Goal: Transaction & Acquisition: Obtain resource

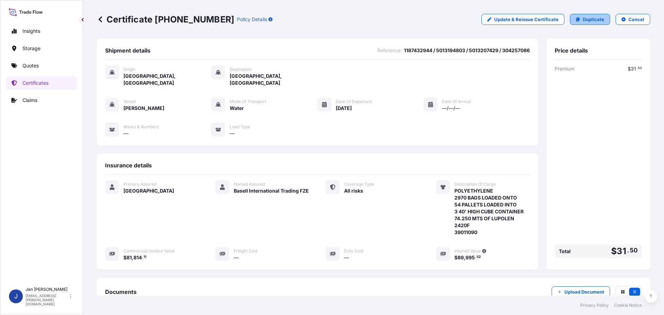
click at [597, 20] on p "Duplicate" at bounding box center [592, 19] width 21 height 7
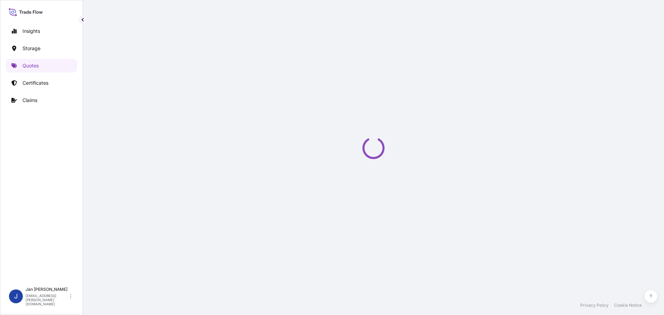
select select "Water"
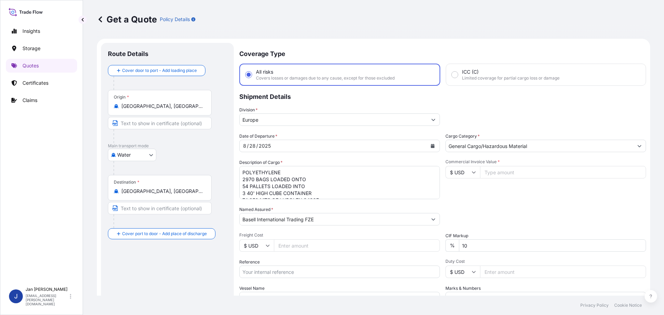
scroll to position [11, 0]
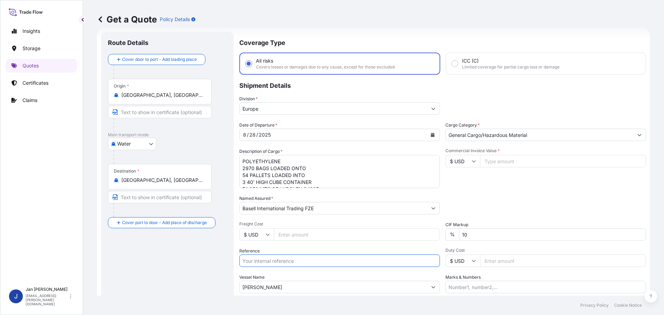
click at [309, 263] on input "Reference" at bounding box center [339, 260] width 201 height 12
paste input "1187396821"
type input "1187396821 /"
click at [337, 286] on input "[PERSON_NAME]" at bounding box center [333, 287] width 187 height 12
click at [337, 285] on input "[PERSON_NAME]" at bounding box center [333, 287] width 187 height 12
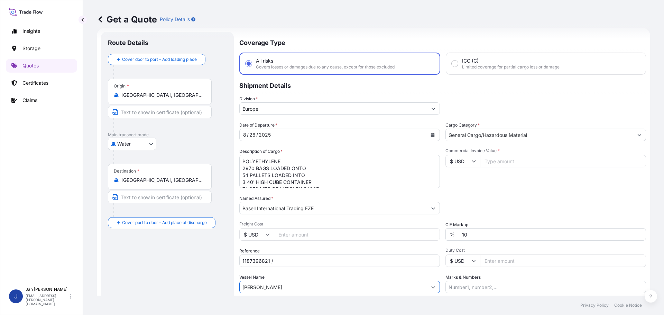
click at [337, 285] on input "[PERSON_NAME]" at bounding box center [333, 287] width 187 height 12
paste input "LODUR"
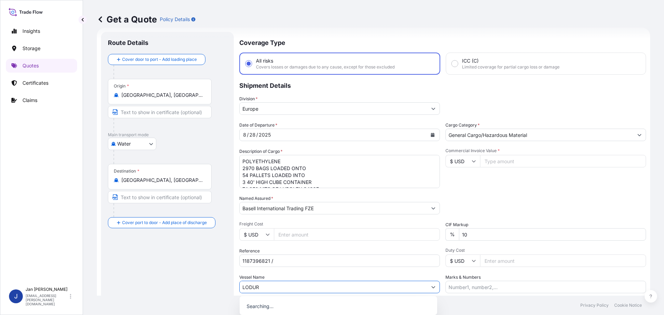
type input "LODUR"
click at [335, 280] on div "Vessel Name LODUR" at bounding box center [339, 283] width 201 height 19
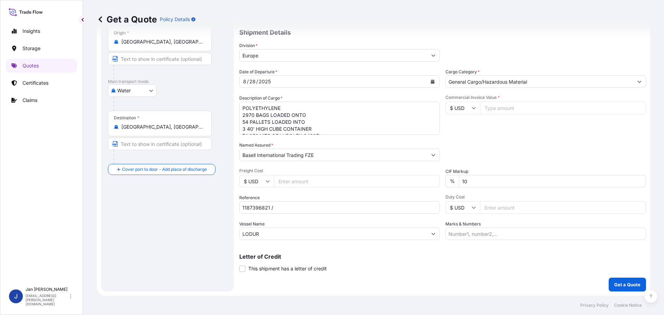
click at [167, 44] on input "[GEOGRAPHIC_DATA], [GEOGRAPHIC_DATA]" at bounding box center [162, 41] width 82 height 7
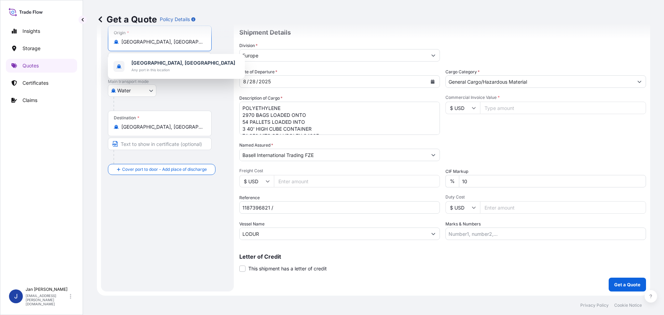
click at [167, 44] on input "[GEOGRAPHIC_DATA], [GEOGRAPHIC_DATA]" at bounding box center [162, 41] width 82 height 7
paste input "FOS SUR MER"
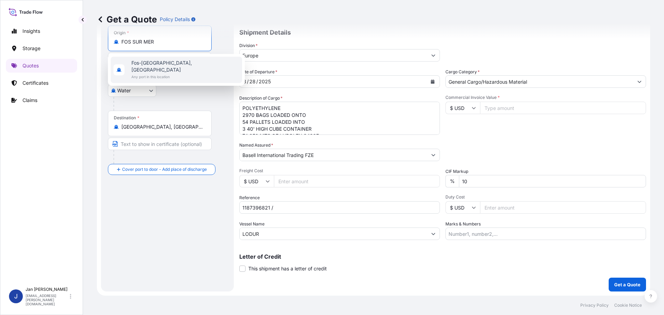
click at [161, 61] on span "Fos-[GEOGRAPHIC_DATA], [GEOGRAPHIC_DATA]" at bounding box center [185, 66] width 108 height 14
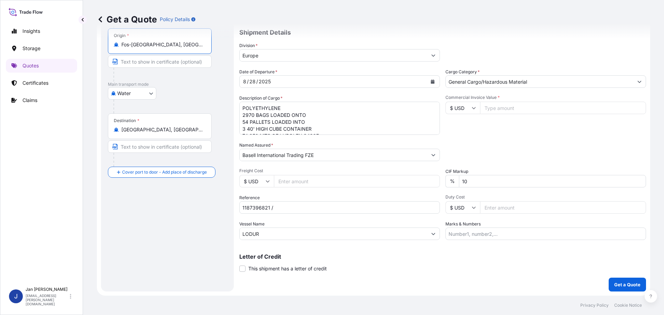
type input "Fos-[GEOGRAPHIC_DATA], [GEOGRAPHIC_DATA]"
click at [152, 135] on div "Destination * [GEOGRAPHIC_DATA], [GEOGRAPHIC_DATA], [GEOGRAPHIC_DATA]" at bounding box center [160, 126] width 104 height 26
click at [152, 133] on input "[GEOGRAPHIC_DATA], [GEOGRAPHIC_DATA], [GEOGRAPHIC_DATA]" at bounding box center [162, 129] width 82 height 7
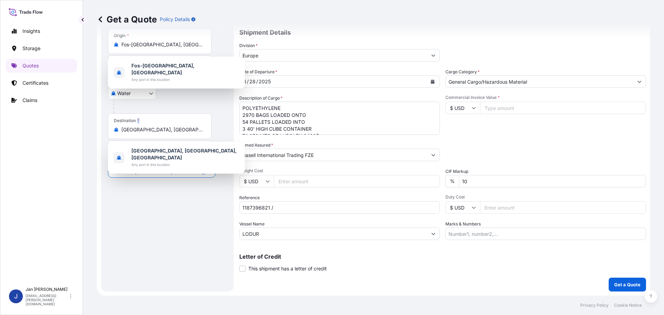
click at [152, 135] on div "Destination * [GEOGRAPHIC_DATA], [GEOGRAPHIC_DATA], [GEOGRAPHIC_DATA]" at bounding box center [160, 126] width 104 height 26
click at [152, 133] on input "[GEOGRAPHIC_DATA], [GEOGRAPHIC_DATA], [GEOGRAPHIC_DATA]" at bounding box center [162, 129] width 82 height 7
click at [152, 135] on div "Destination * [GEOGRAPHIC_DATA], [GEOGRAPHIC_DATA], [GEOGRAPHIC_DATA]" at bounding box center [160, 126] width 104 height 26
click at [152, 133] on input "[GEOGRAPHIC_DATA], [GEOGRAPHIC_DATA], [GEOGRAPHIC_DATA]" at bounding box center [162, 129] width 82 height 7
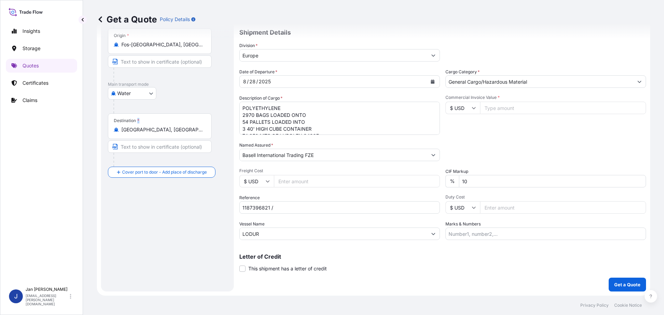
click at [152, 135] on div "Destination * [GEOGRAPHIC_DATA], [GEOGRAPHIC_DATA], [GEOGRAPHIC_DATA]" at bounding box center [160, 126] width 104 height 26
click at [152, 133] on input "[GEOGRAPHIC_DATA], [GEOGRAPHIC_DATA], [GEOGRAPHIC_DATA]" at bounding box center [162, 129] width 82 height 7
click at [153, 128] on input "[GEOGRAPHIC_DATA], [GEOGRAPHIC_DATA], [GEOGRAPHIC_DATA]" at bounding box center [162, 129] width 82 height 7
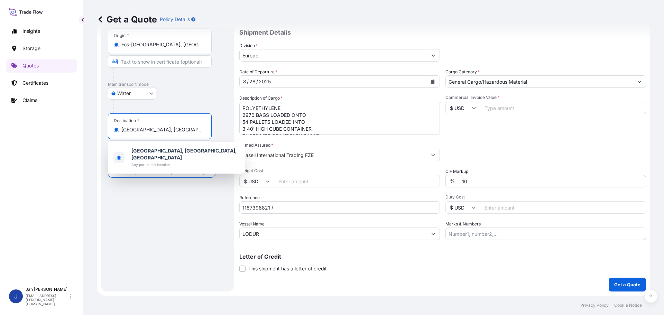
click at [153, 128] on input "[GEOGRAPHIC_DATA], [GEOGRAPHIC_DATA], [GEOGRAPHIC_DATA]" at bounding box center [162, 129] width 82 height 7
paste input "GEMLIK"
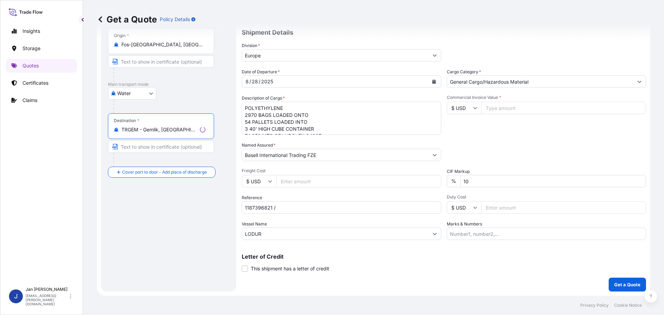
type input "TRGEM - Gemlik, [GEOGRAPHIC_DATA]"
click at [338, 41] on p "Shipment Details" at bounding box center [444, 31] width 404 height 21
click at [432, 80] on button "Calendar" at bounding box center [432, 81] width 11 height 11
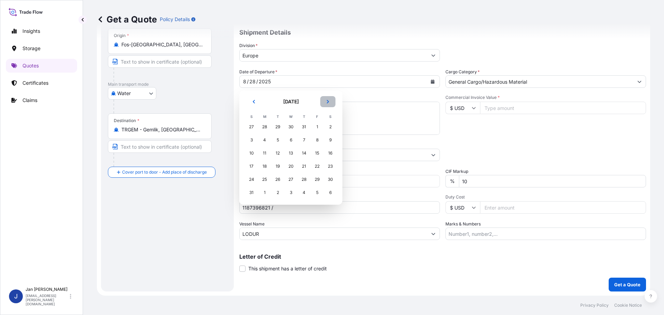
click at [334, 104] on button "Next" at bounding box center [327, 101] width 15 height 11
click at [274, 141] on div "9" at bounding box center [277, 140] width 12 height 12
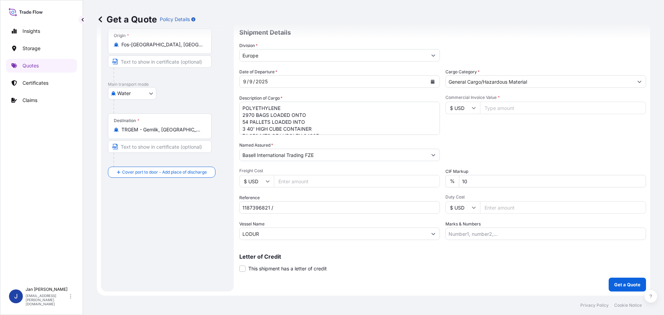
click at [521, 138] on div "Date of Departure * [DATE] Cargo Category * General Cargo/Hazardous Material De…" at bounding box center [442, 153] width 407 height 171
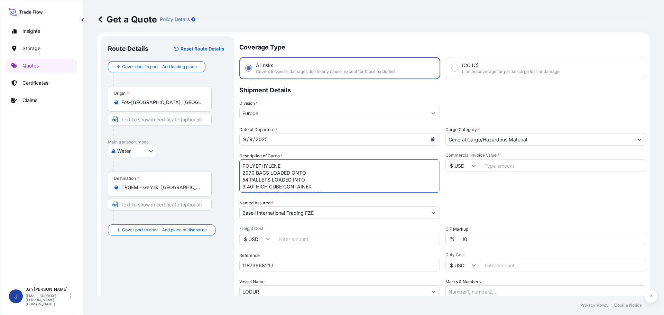
scroll to position [15, 0]
click at [293, 189] on textarea "POLYETHYLENE 2970 BAGS LOADED ONTO 54 PALLETS LOADED INTO 3 40' HIGH CUBE CONTA…" at bounding box center [339, 175] width 201 height 33
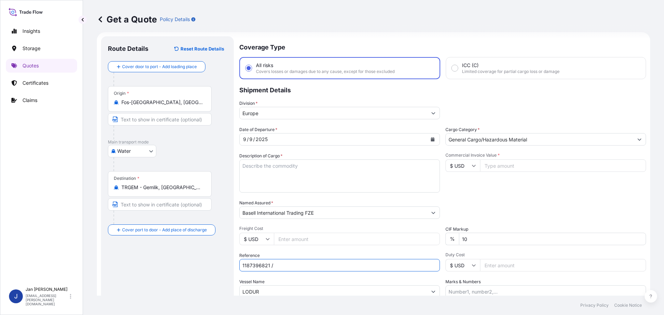
paste input "5013124315 / 5013116741 / 304201450"
click at [282, 268] on input "1187396821 /" at bounding box center [339, 265] width 201 height 12
type input "1187396821 / 5013124315 / 5013116741 / 304201450"
click at [272, 158] on label "Description of Cargo *" at bounding box center [260, 155] width 43 height 7
click at [272, 159] on textarea "POLYETHYLENE 2970 BAGS LOADED ONTO 54 PALLETS LOADED INTO 3 40' HIGH CUBE CONTA…" at bounding box center [339, 175] width 201 height 33
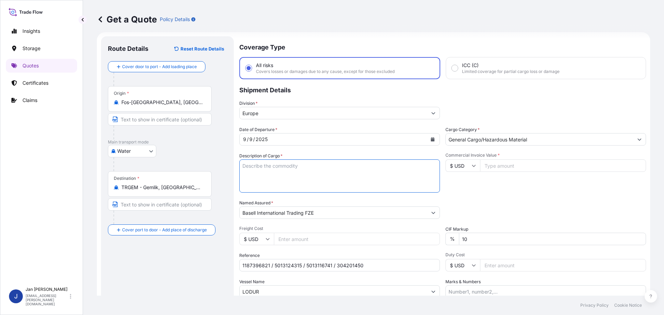
click at [272, 166] on textarea "POLYETHYLENE 2970 BAGS LOADED ONTO 54 PALLETS LOADED INTO 3 40' HIGH CUBE CONTA…" at bounding box center [339, 175] width 201 height 33
paste textarea "POLYPROPYLENE 990 BAGS LOADED ONTO 18 PALLETS LOADED INTO 1 40' HIGH CUBE CONTA…"
type textarea "POLYPROPYLENE 990 BAGS LOADED ONTO 18 PALLETS LOADED INTO 1 40' HIGH CUBE CONTA…"
click at [567, 197] on div "Date of Departure * [DATE] Cargo Category * General Cargo/Hazardous Material De…" at bounding box center [442, 211] width 407 height 171
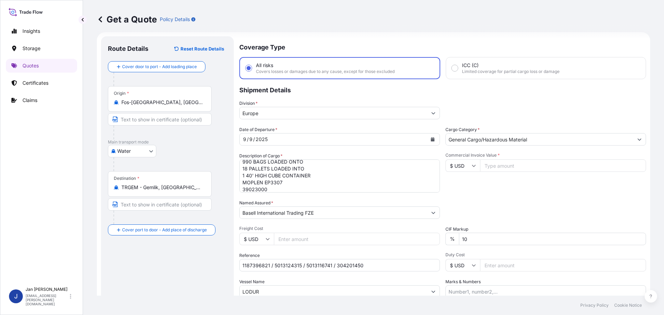
click at [454, 168] on input "$ USD" at bounding box center [462, 165] width 35 height 12
click at [460, 186] on div "€ EUR" at bounding box center [460, 184] width 29 height 13
type input "€ EUR"
click at [501, 161] on input "Commercial Invoice Value *" at bounding box center [563, 165] width 166 height 12
type input "34553.18"
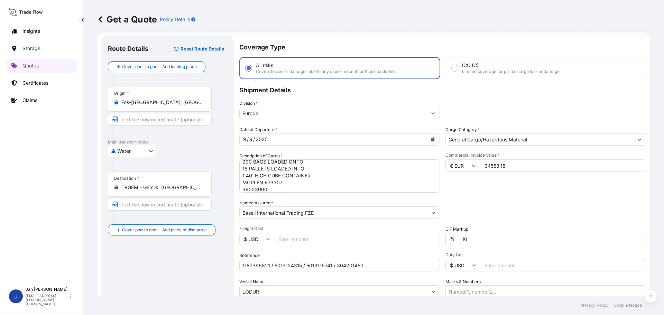
click at [554, 173] on div "Commercial Invoice Value * € EUR 34553.18" at bounding box center [545, 172] width 201 height 40
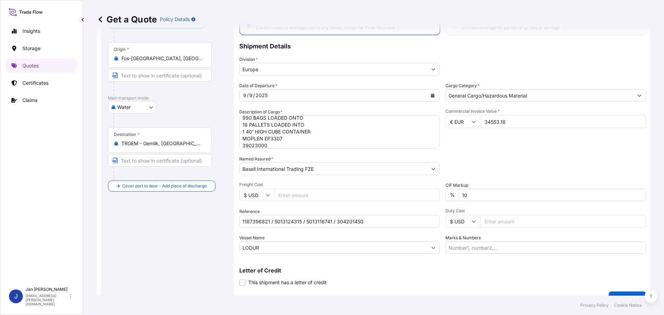
scroll to position [64, 0]
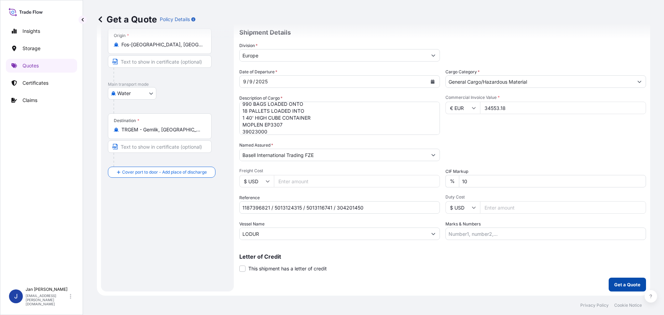
click at [615, 284] on p "Get a Quote" at bounding box center [627, 284] width 26 height 7
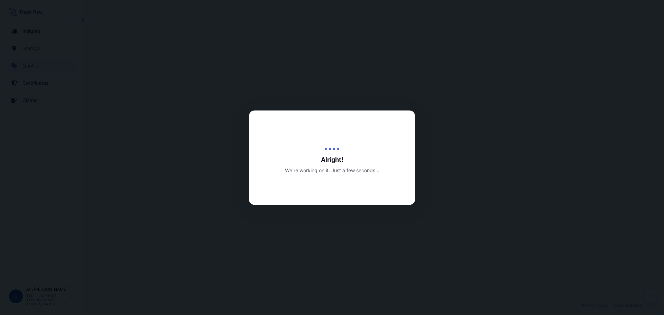
select select "Water"
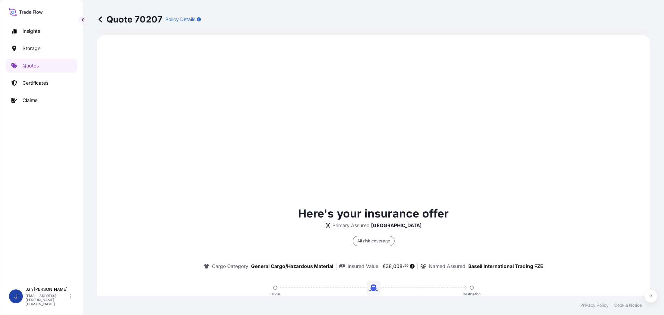
scroll to position [332, 0]
click at [487, 175] on div "Here's your insurance offer Primary Assured [GEOGRAPHIC_DATA] All risk coverage…" at bounding box center [373, 288] width 534 height 488
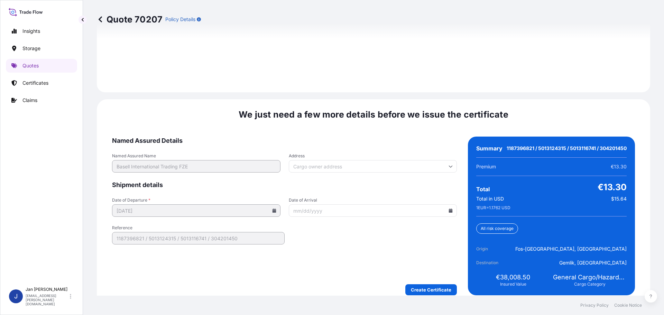
scroll to position [1004, 0]
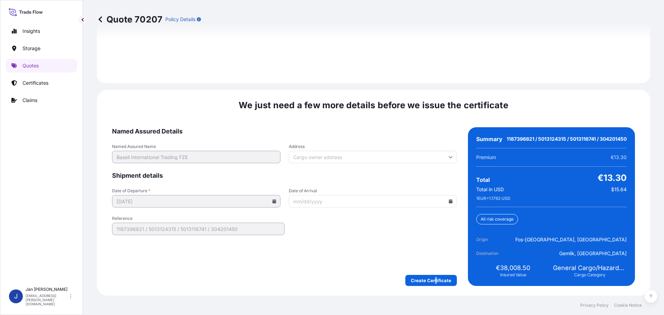
click at [433, 276] on form "Named Assured Details Named Assured Name Basell International Trading FZE Addre…" at bounding box center [284, 206] width 345 height 159
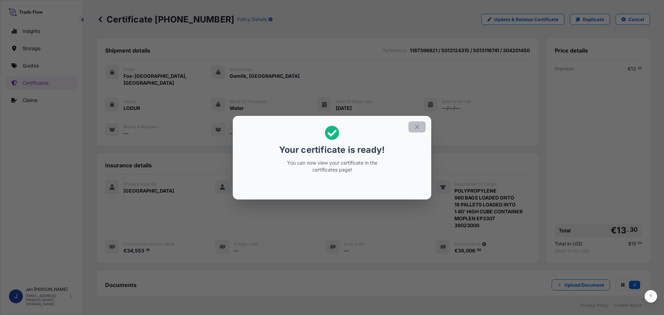
click at [418, 129] on icon "button" at bounding box center [417, 127] width 6 height 6
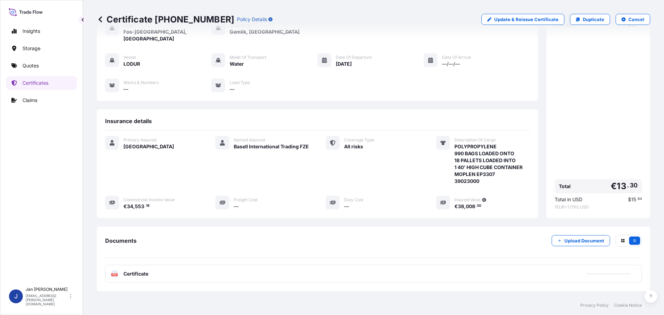
scroll to position [76, 0]
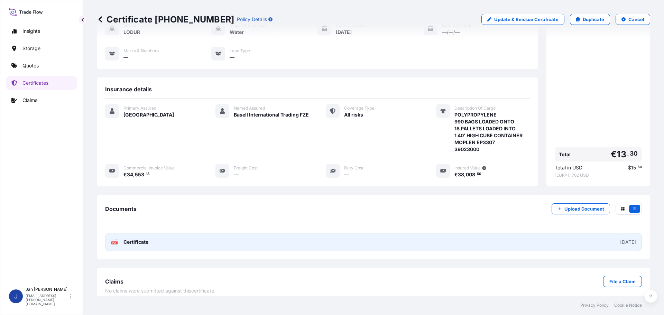
click at [138, 233] on link "PDF Certificate [DATE]" at bounding box center [373, 242] width 537 height 18
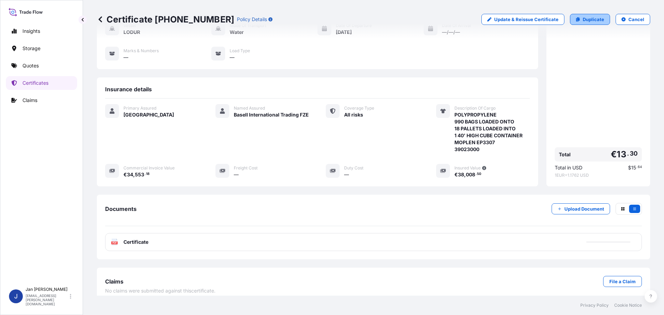
click at [583, 21] on p "Duplicate" at bounding box center [592, 19] width 21 height 7
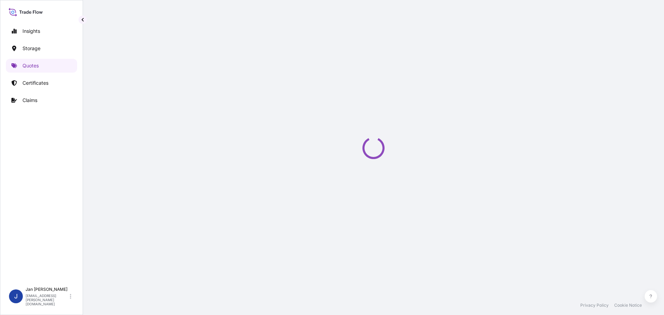
select select "Water"
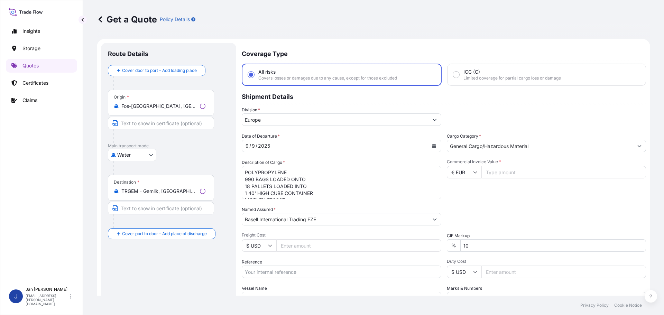
scroll to position [11, 0]
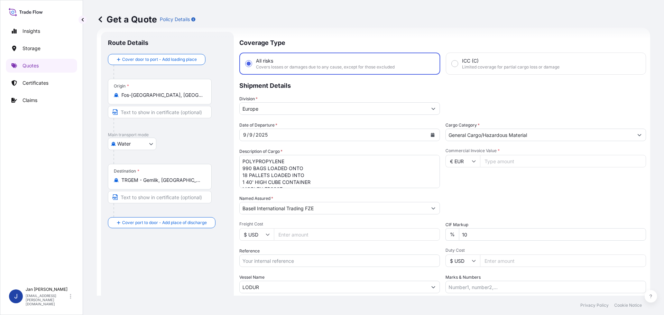
click at [174, 96] on input "Fos-[GEOGRAPHIC_DATA], [GEOGRAPHIC_DATA]" at bounding box center [162, 95] width 82 height 7
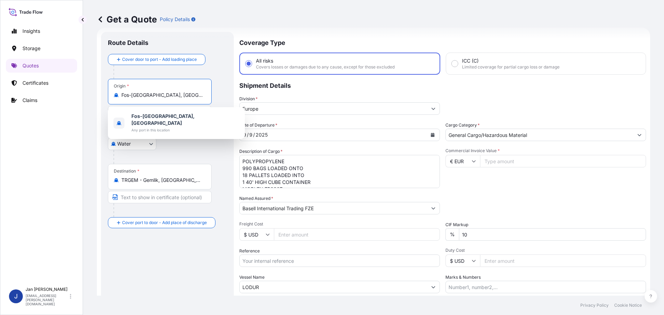
click at [174, 96] on input "Fos-[GEOGRAPHIC_DATA], [GEOGRAPHIC_DATA]" at bounding box center [162, 95] width 82 height 7
paste input "[GEOGRAPHIC_DATA]"
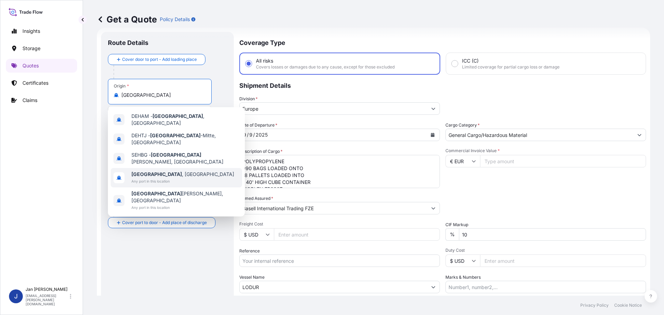
click at [167, 178] on span "Any port in this location" at bounding box center [182, 181] width 103 height 7
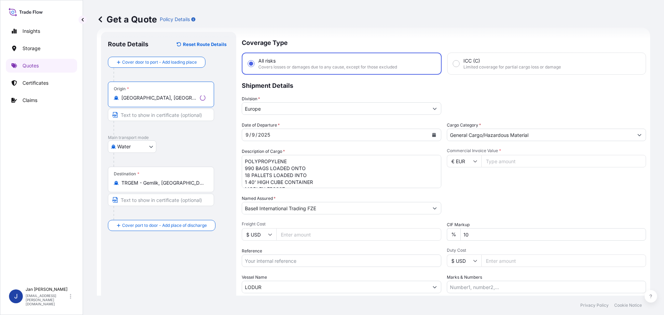
type input "[GEOGRAPHIC_DATA], [GEOGRAPHIC_DATA]"
click at [187, 141] on div "Water Air Water Inland" at bounding box center [168, 146] width 121 height 12
click at [196, 179] on div "Destination * TRGEM - Gemlik, [GEOGRAPHIC_DATA]" at bounding box center [160, 180] width 104 height 26
click at [196, 179] on input "TRGEM - Gemlik, [GEOGRAPHIC_DATA]" at bounding box center [162, 182] width 82 height 7
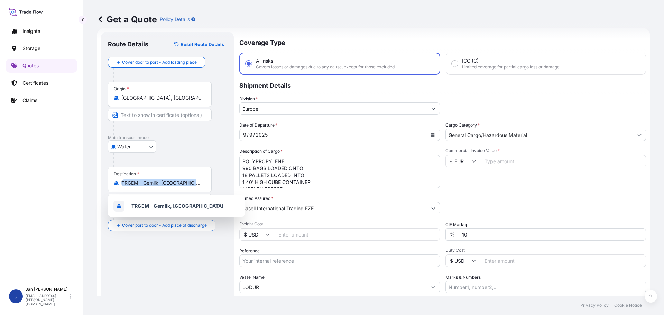
click at [196, 179] on div "Destination * TRGEM - Gemlik, [GEOGRAPHIC_DATA]" at bounding box center [160, 180] width 104 height 26
click at [196, 179] on input "TRGEM - Gemlik, [GEOGRAPHIC_DATA]" at bounding box center [162, 182] width 82 height 7
click at [196, 179] on div "Destination * TRGEM - Gemlik, [GEOGRAPHIC_DATA]" at bounding box center [160, 180] width 104 height 26
click at [196, 179] on input "TRGEM - Gemlik, [GEOGRAPHIC_DATA]" at bounding box center [162, 182] width 82 height 7
click at [196, 179] on div "Destination * TRGEM - Gemlik, [GEOGRAPHIC_DATA]" at bounding box center [160, 180] width 104 height 26
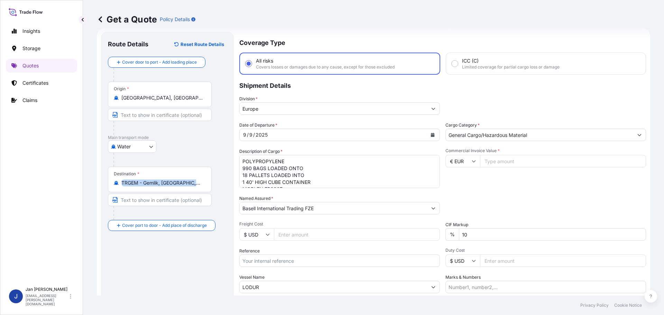
click at [196, 179] on input "TRGEM - Gemlik, [GEOGRAPHIC_DATA]" at bounding box center [162, 182] width 82 height 7
click at [196, 179] on div "Destination * TRGEM - Gemlik, [GEOGRAPHIC_DATA]" at bounding box center [160, 180] width 104 height 26
click at [196, 179] on input "TRGEM - Gemlik, [GEOGRAPHIC_DATA]" at bounding box center [162, 182] width 82 height 7
click at [192, 183] on input "TRGEM - Gemlik, [GEOGRAPHIC_DATA]" at bounding box center [162, 182] width 82 height 7
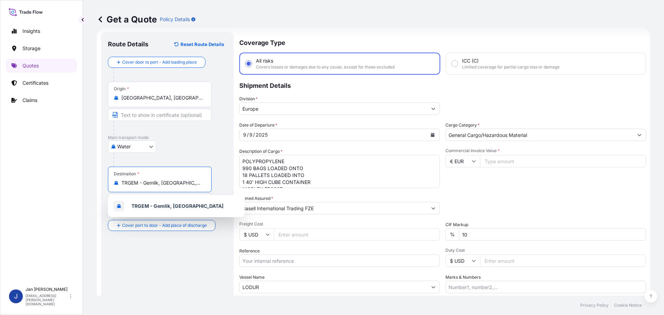
click at [192, 183] on input "TRGEM - Gemlik, [GEOGRAPHIC_DATA]" at bounding box center [162, 182] width 82 height 7
paste input "IZMIT, [GEOGRAPHIC_DATA]"
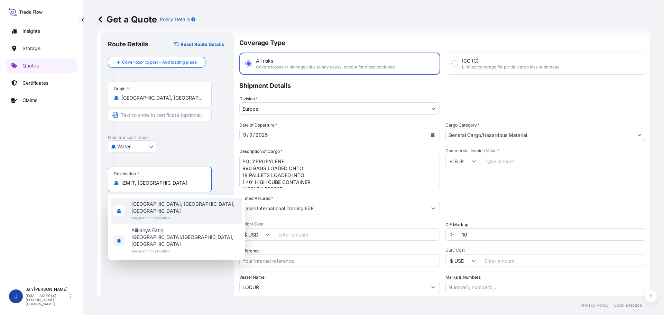
click at [178, 207] on span "[GEOGRAPHIC_DATA], [GEOGRAPHIC_DATA], [GEOGRAPHIC_DATA]" at bounding box center [185, 208] width 108 height 14
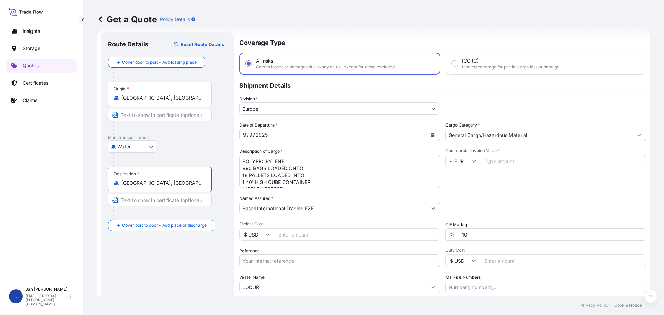
type input "[GEOGRAPHIC_DATA], [GEOGRAPHIC_DATA], [GEOGRAPHIC_DATA]"
click at [192, 150] on div "Water Air Water Inland" at bounding box center [167, 146] width 119 height 12
click at [431, 134] on icon "Calendar" at bounding box center [433, 135] width 4 height 4
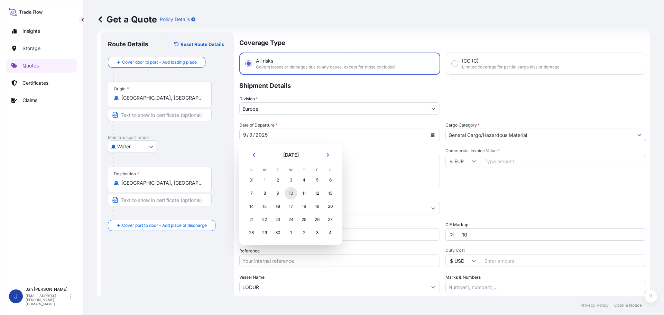
click at [291, 196] on div "10" at bounding box center [291, 193] width 12 height 12
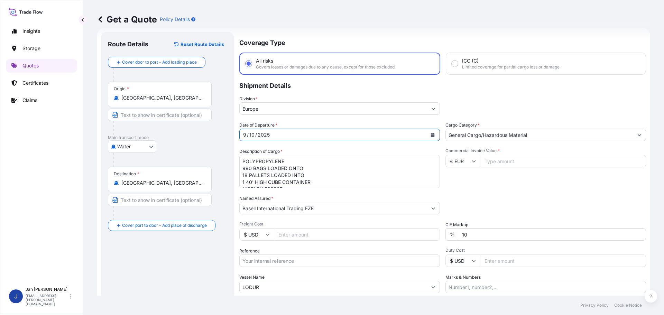
click at [525, 100] on div "Division * [GEOGRAPHIC_DATA]" at bounding box center [442, 104] width 407 height 19
click at [414, 168] on textarea "POLYPROPYLENE 990 BAGS LOADED ONTO 18 PALLETS LOADED INTO 1 40' HIGH CUBE CONTA…" at bounding box center [339, 171] width 201 height 33
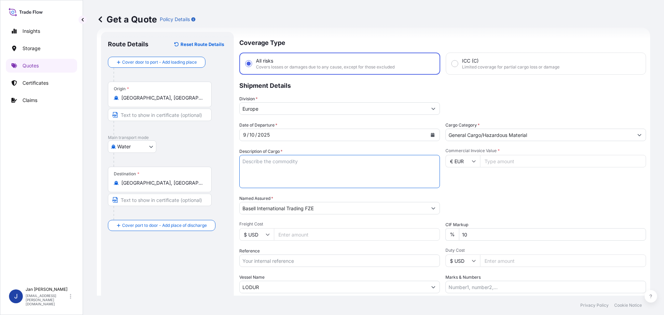
click at [567, 209] on div "Packing Category Type to search a container mode Please select a primary mode o…" at bounding box center [545, 204] width 201 height 19
click at [313, 255] on input "Reference" at bounding box center [339, 260] width 201 height 12
paste input "1187425390"
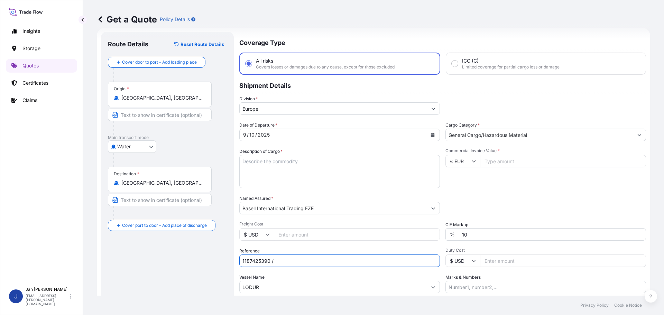
type input "1187425390 /"
click at [275, 278] on div "Vessel Name LODUR" at bounding box center [339, 283] width 201 height 19
click at [272, 287] on input "LODUR" at bounding box center [333, 287] width 187 height 12
paste input "COSCO [GEOGRAPHIC_DATA]"
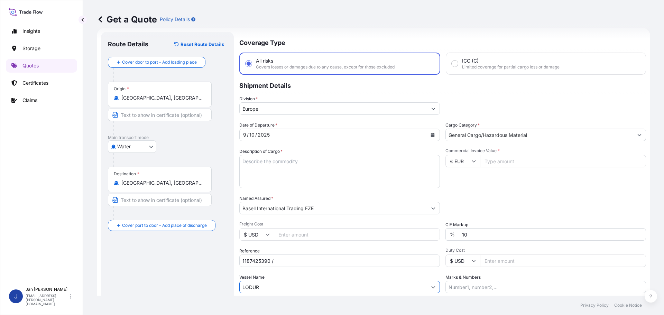
click at [272, 287] on input "LODUR" at bounding box center [333, 287] width 187 height 12
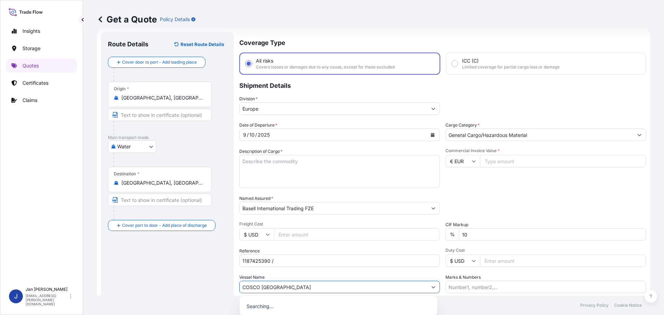
type input "COSCO [GEOGRAPHIC_DATA]"
click at [505, 212] on div "Packing Category Type to search a container mode Please select a primary mode o…" at bounding box center [545, 204] width 201 height 19
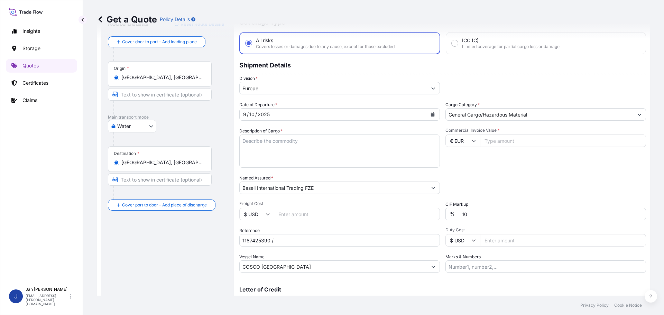
scroll to position [7, 0]
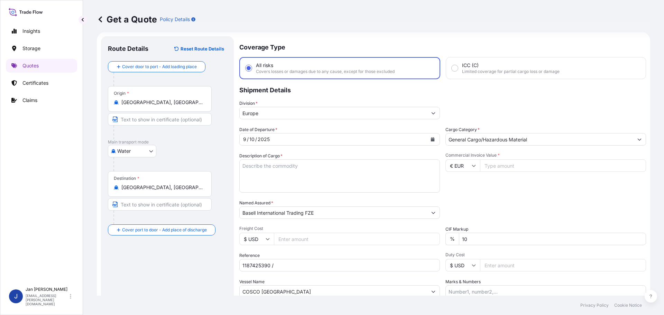
click at [555, 171] on input "Commercial Invoice Value *" at bounding box center [563, 165] width 166 height 12
type input "21738.35"
click at [558, 179] on div "Commercial Invoice Value * € EUR 21738.35" at bounding box center [545, 172] width 201 height 40
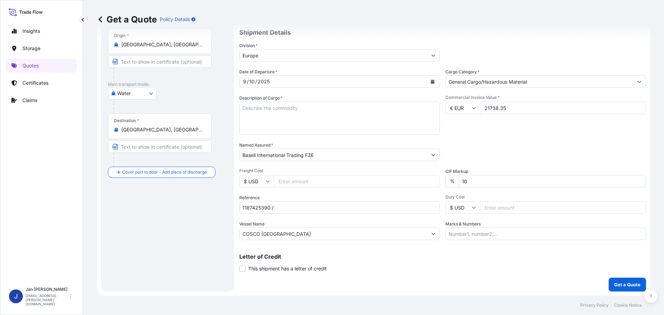
click at [302, 206] on input "1187425390 /" at bounding box center [339, 207] width 201 height 12
paste input "5013147896 / 304245188"
type input "1187425390 / 5013147896 / 304245188"
click at [530, 135] on div "Date of Departure * [DATE] Cargo Category * General Cargo/Hazardous Material De…" at bounding box center [442, 153] width 407 height 171
click at [313, 117] on textarea "POLYPROPYLENE 990 BAGS LOADED ONTO 18 PALLETS LOADED INTO 1 40' HIGH CUBE CONTA…" at bounding box center [339, 118] width 201 height 33
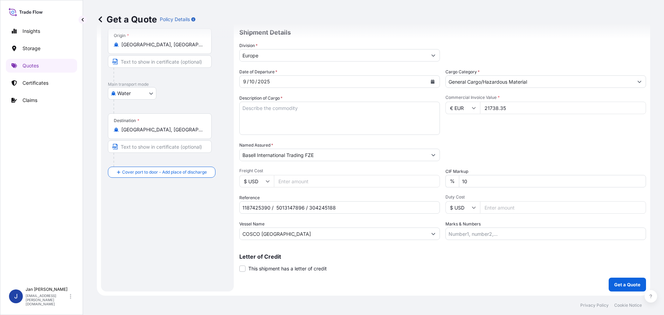
paste textarea "POLYPROPYLENE 409 BAGS LOADED ONTO 8 PALLETS LOADED INTO 1 20' CONTAINER(S) HOS…"
type textarea "POLYPROPYLENE 409 BAGS LOADED ONTO 8 PALLETS LOADED INTO 1 20' CONTAINER(S) HOS…"
click at [585, 122] on div "Commercial Invoice Value * € EUR 21738.35" at bounding box center [545, 115] width 201 height 40
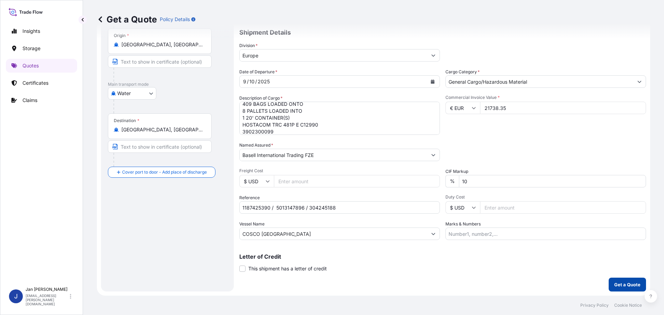
click at [625, 283] on p "Get a Quote" at bounding box center [627, 284] width 26 height 7
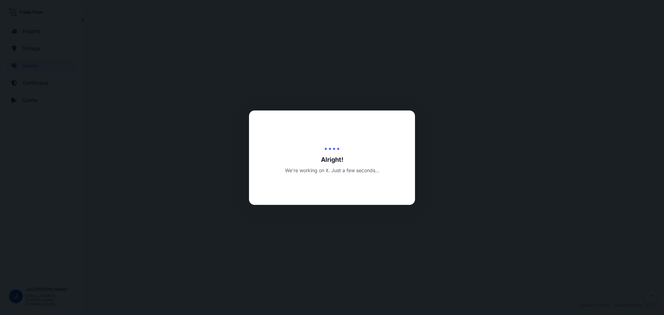
select select "Water"
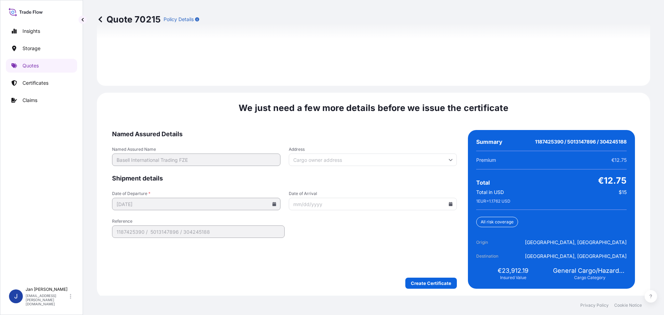
scroll to position [1004, 0]
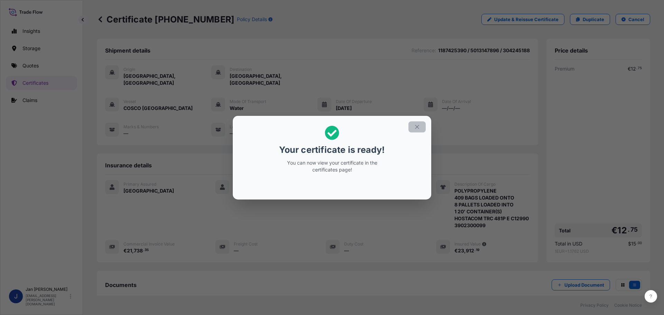
click at [424, 125] on button "button" at bounding box center [416, 126] width 17 height 11
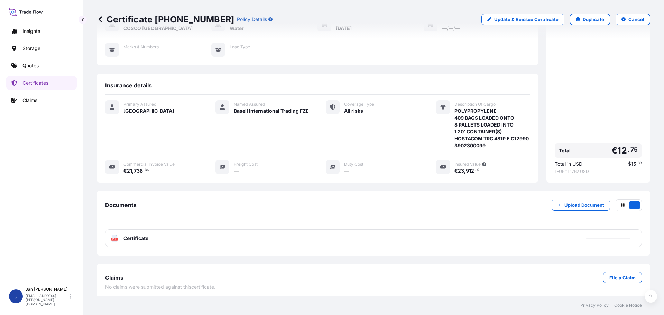
scroll to position [83, 0]
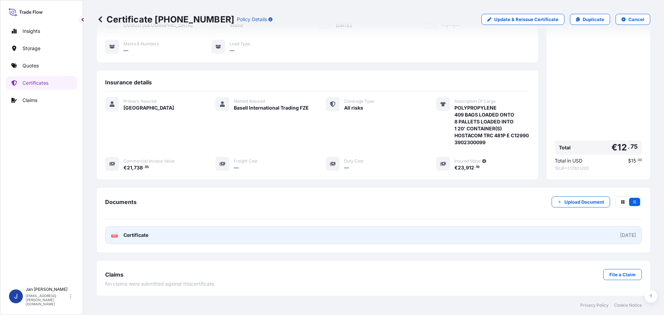
click at [155, 239] on link "PDF Certificate [DATE]" at bounding box center [373, 235] width 537 height 18
click at [212, 232] on link "PDF Certificate [DATE]" at bounding box center [373, 235] width 537 height 18
